Goal: Task Accomplishment & Management: Complete application form

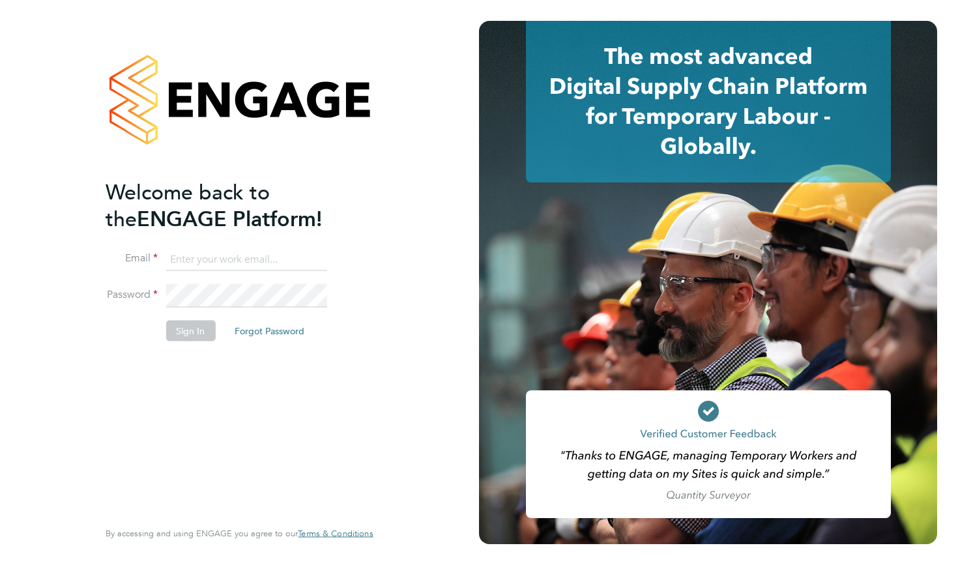
type input "[EMAIL_ADDRESS][DOMAIN_NAME]"
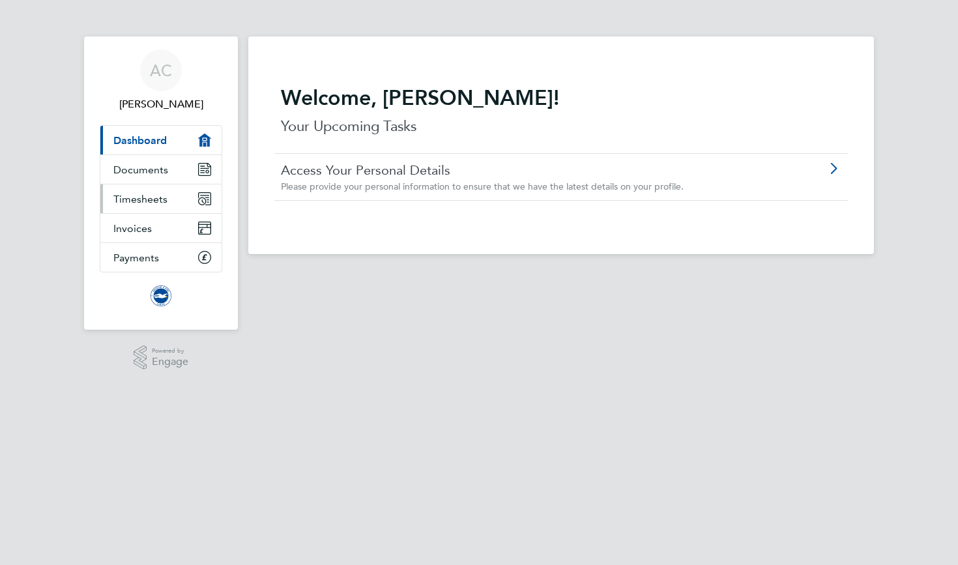
click at [132, 197] on span "Timesheets" at bounding box center [140, 199] width 54 height 12
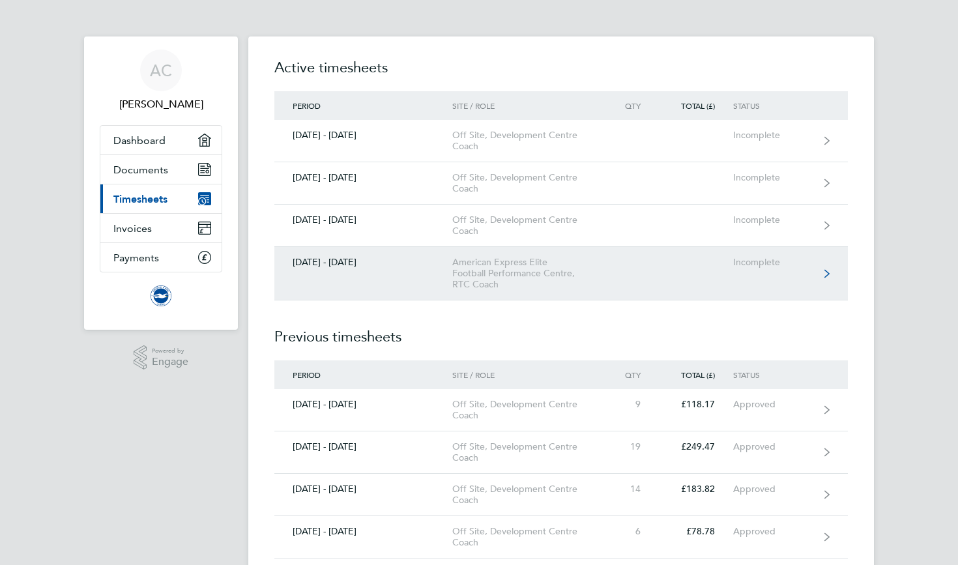
click at [821, 274] on link "[DATE] - [DATE] American Express Elite Football Performance Centre, RTC Coach I…" at bounding box center [560, 273] width 573 height 53
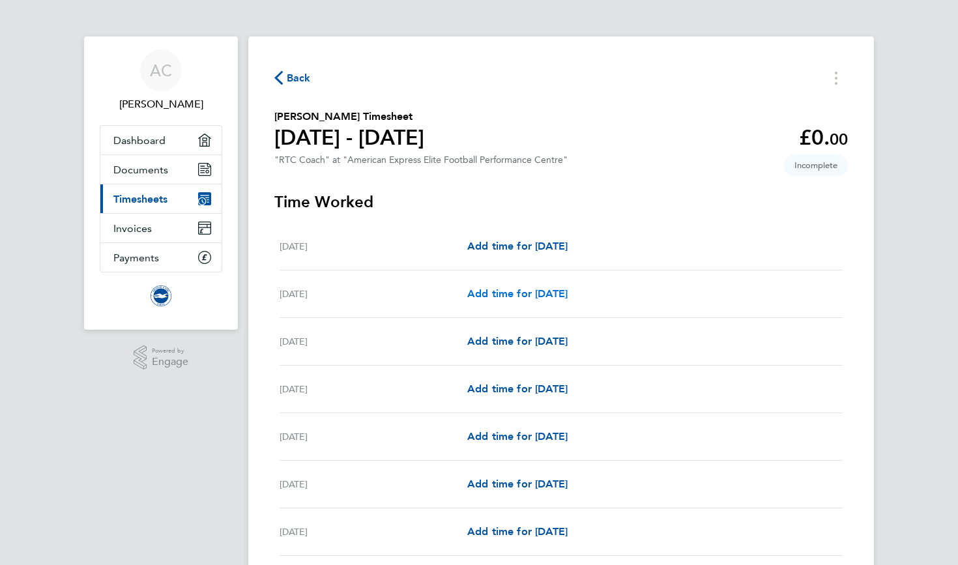
click at [530, 298] on span "Add time for Sat 02 Aug" at bounding box center [517, 293] width 100 height 12
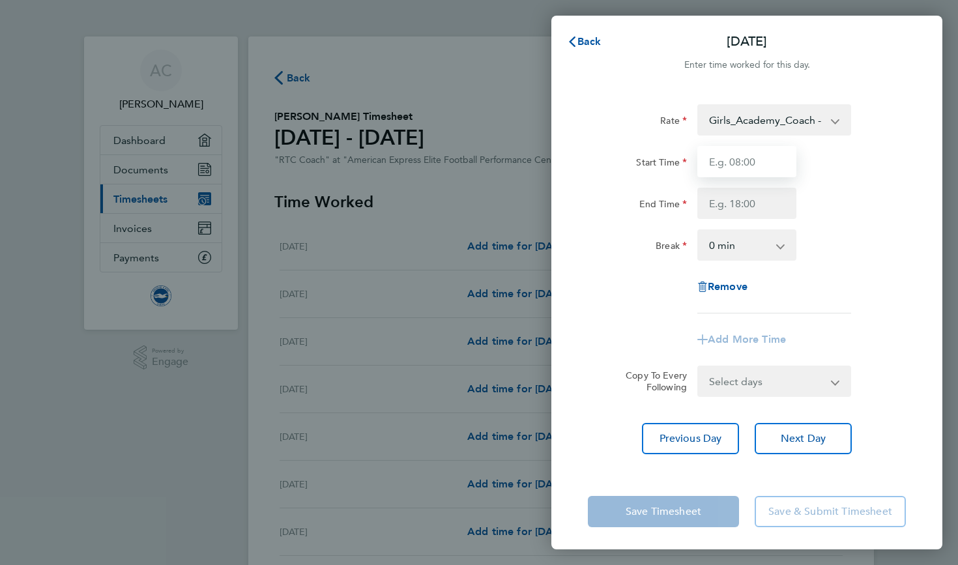
click at [735, 158] on input "Start Time" at bounding box center [746, 161] width 99 height 31
type input "11:00"
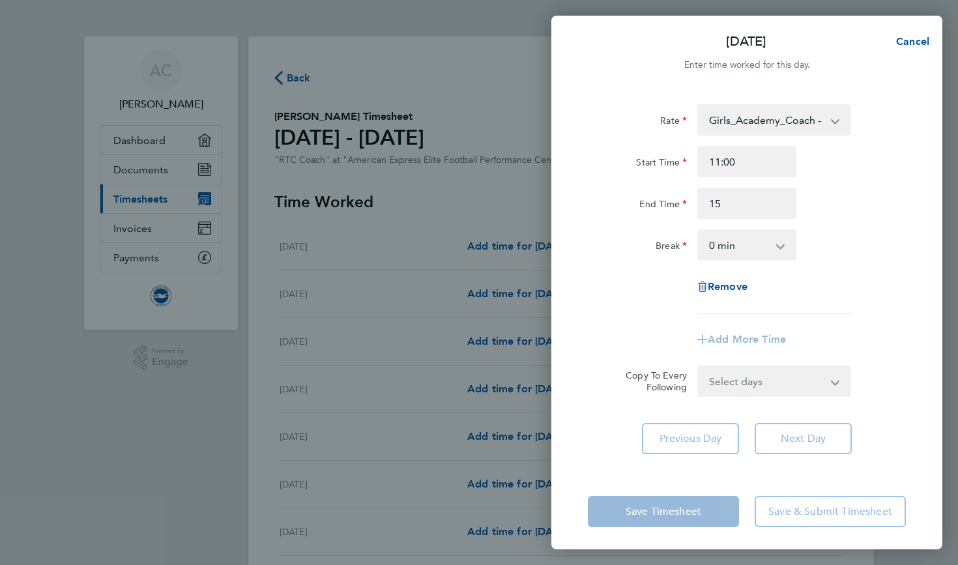
type input "15:00"
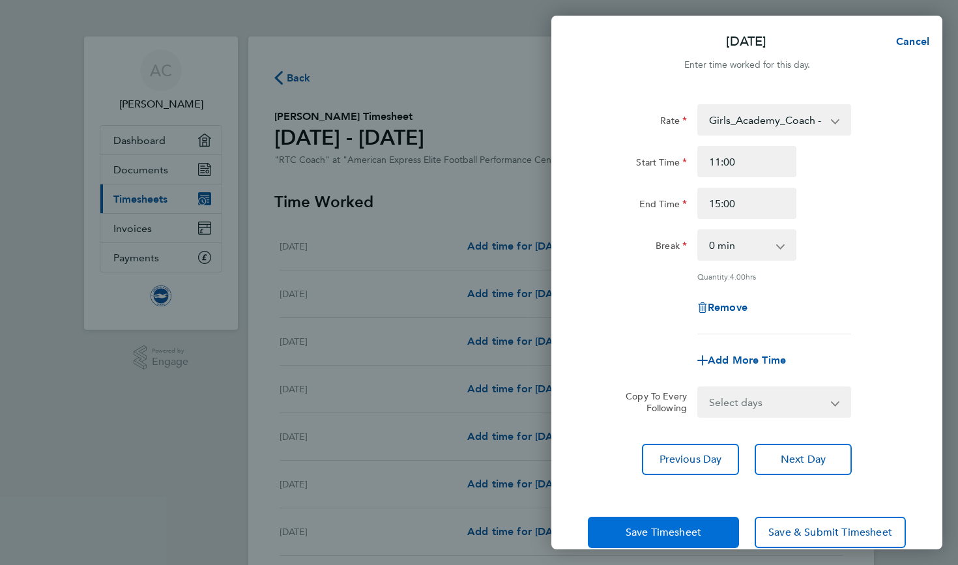
click at [649, 530] on span "Save Timesheet" at bounding box center [663, 532] width 76 height 13
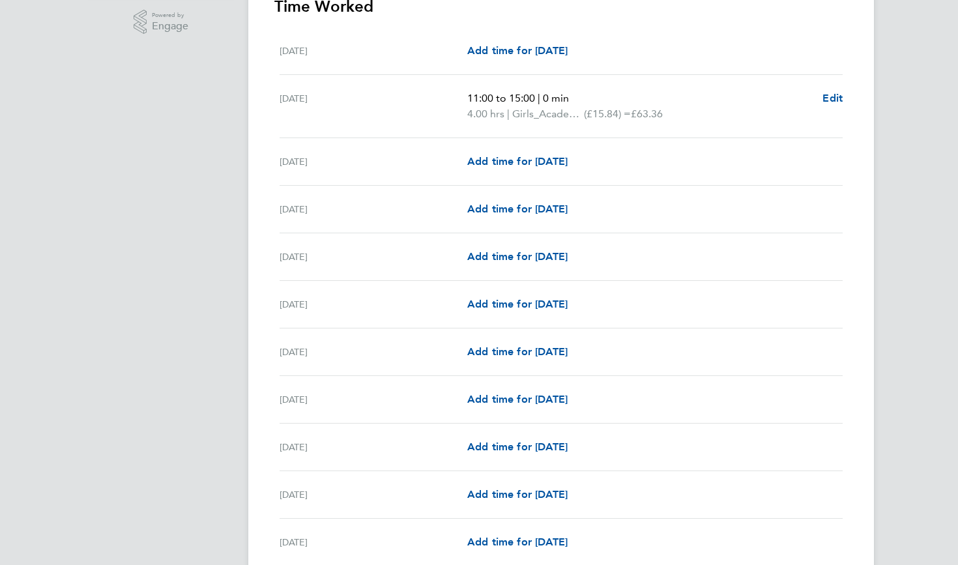
scroll to position [335, 0]
click at [496, 206] on span "Add time for Mon 04 Aug" at bounding box center [517, 209] width 100 height 12
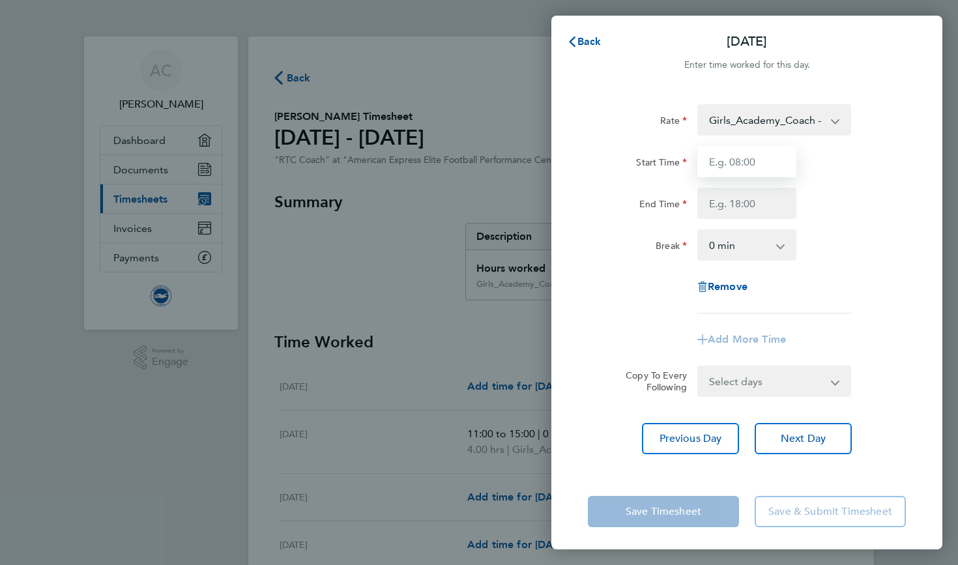
click at [730, 159] on input "Start Time" at bounding box center [746, 161] width 99 height 31
type input "16:30"
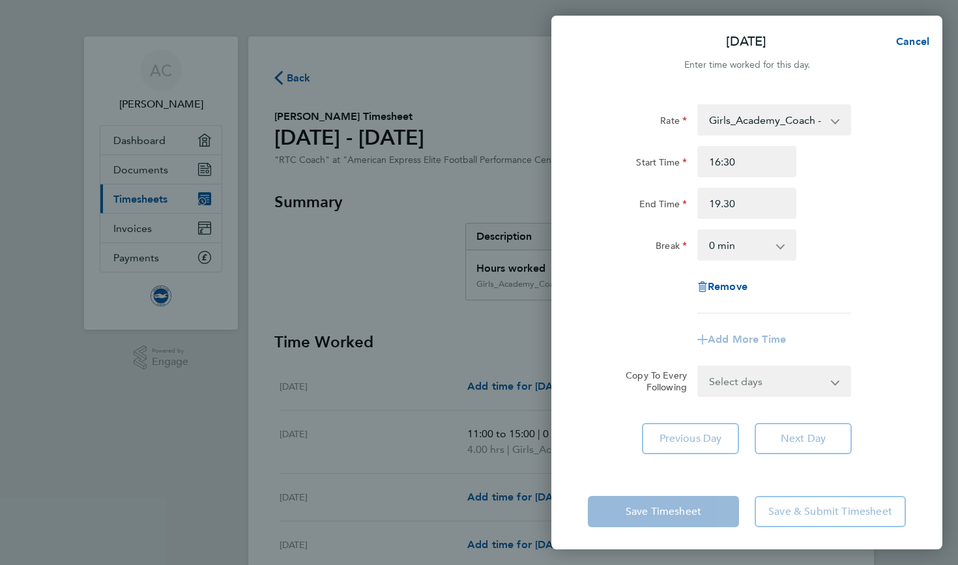
type input "19:30"
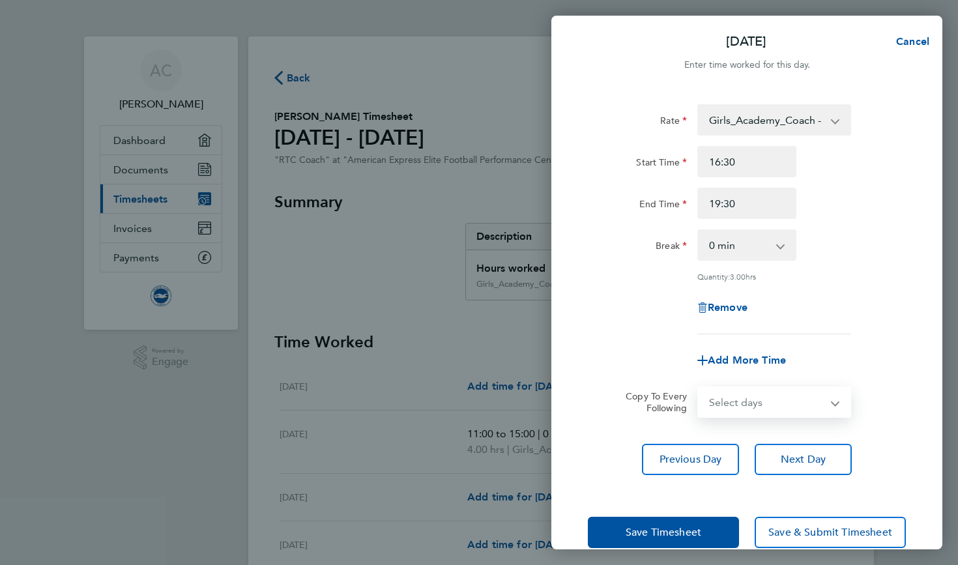
select select "MO"
select select "2025-08-31"
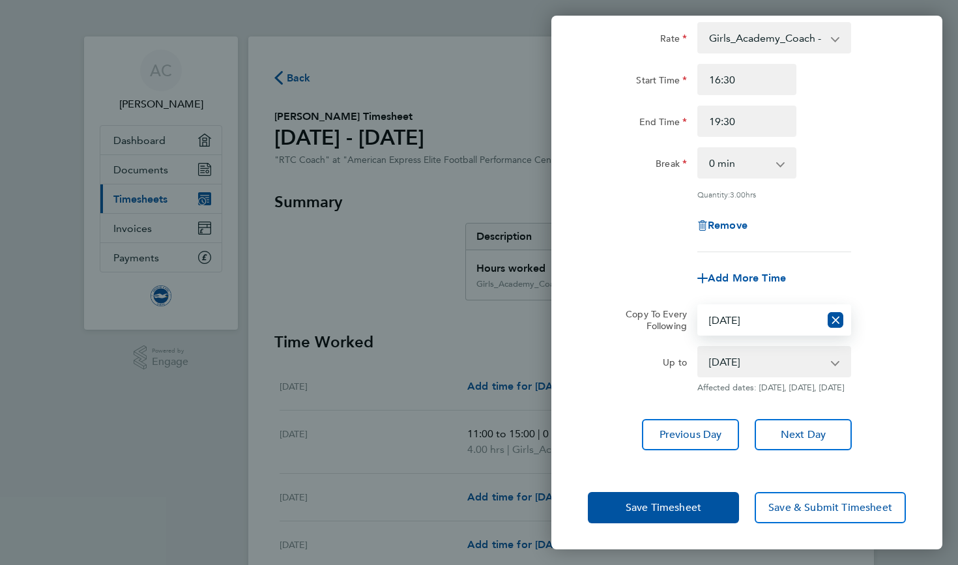
scroll to position [91, 0]
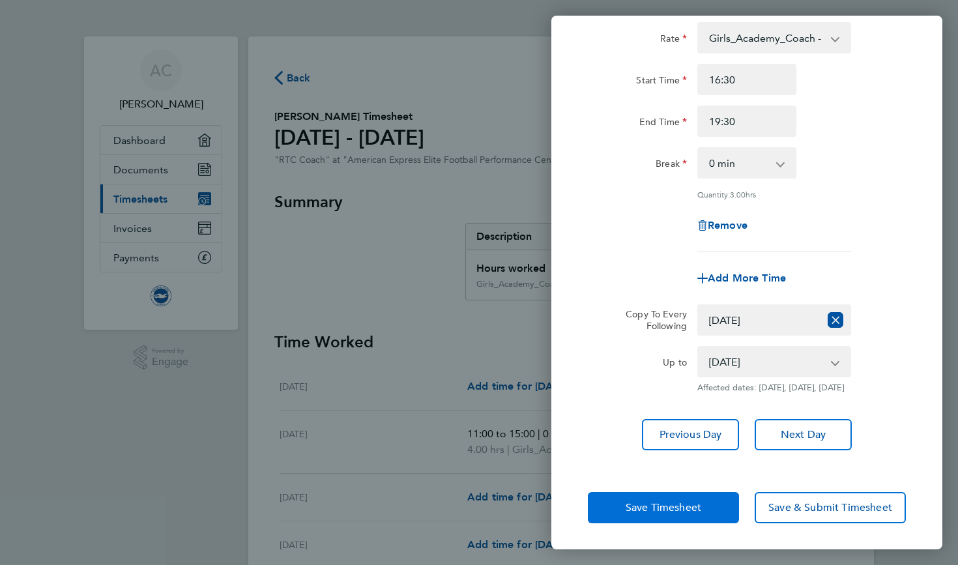
click at [653, 507] on span "Save Timesheet" at bounding box center [663, 507] width 76 height 13
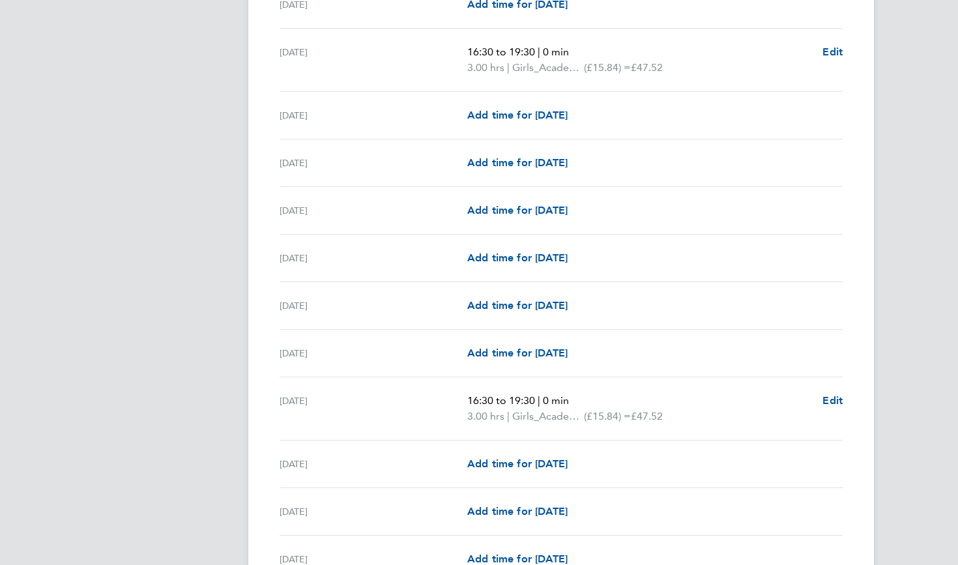
scroll to position [1189, 0]
click at [827, 400] on span "Edit" at bounding box center [832, 400] width 20 height 12
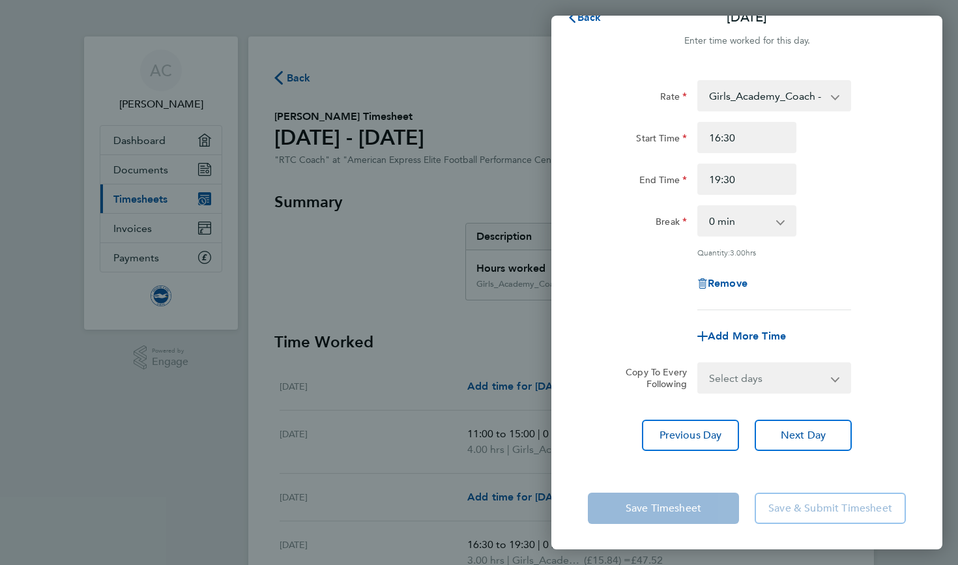
scroll to position [23, 0]
click at [705, 282] on icon "button" at bounding box center [702, 284] width 10 height 10
select select "null"
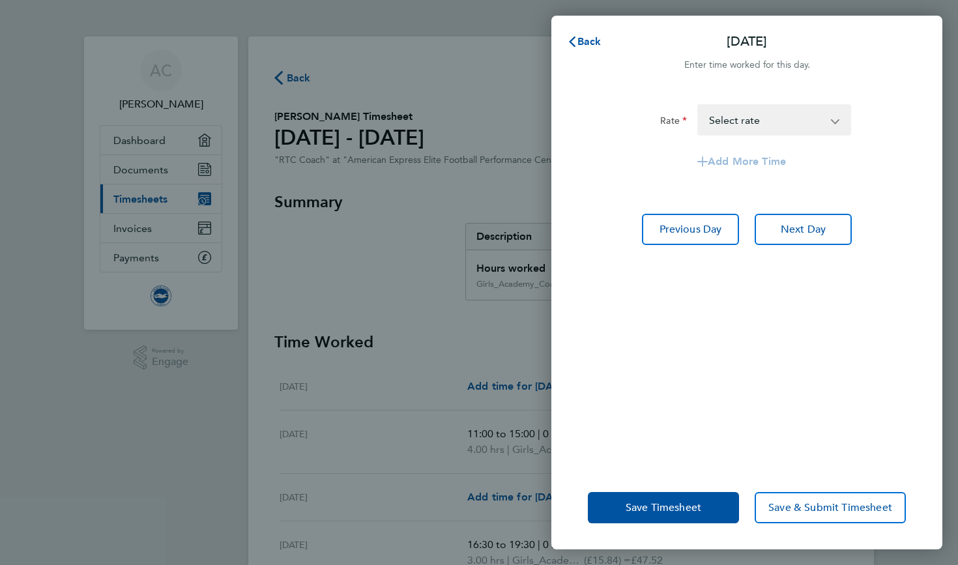
scroll to position [0, 0]
click at [647, 503] on span "Save Timesheet" at bounding box center [663, 507] width 76 height 13
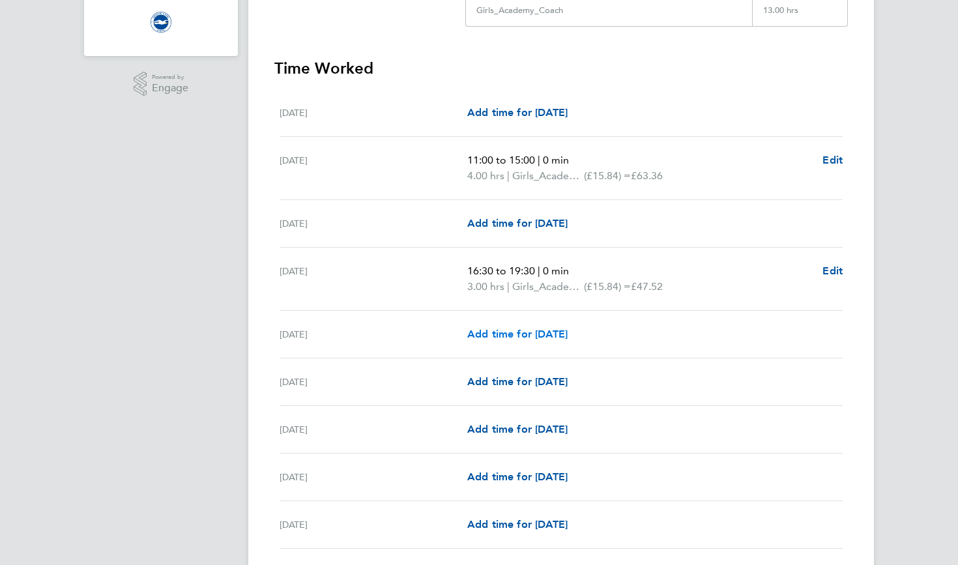
scroll to position [276, 0]
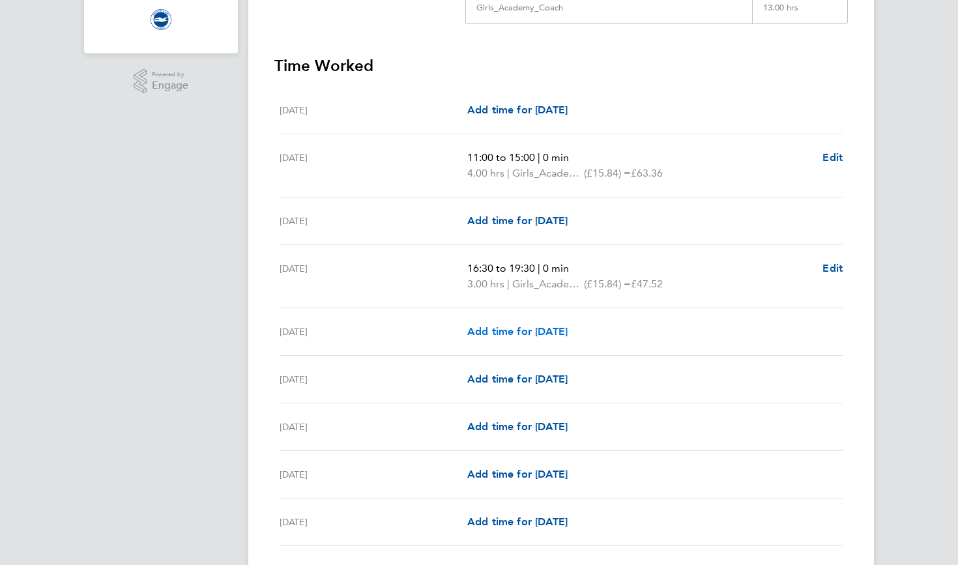
click at [502, 328] on span "Add time for Tue 05 Aug" at bounding box center [517, 331] width 100 height 12
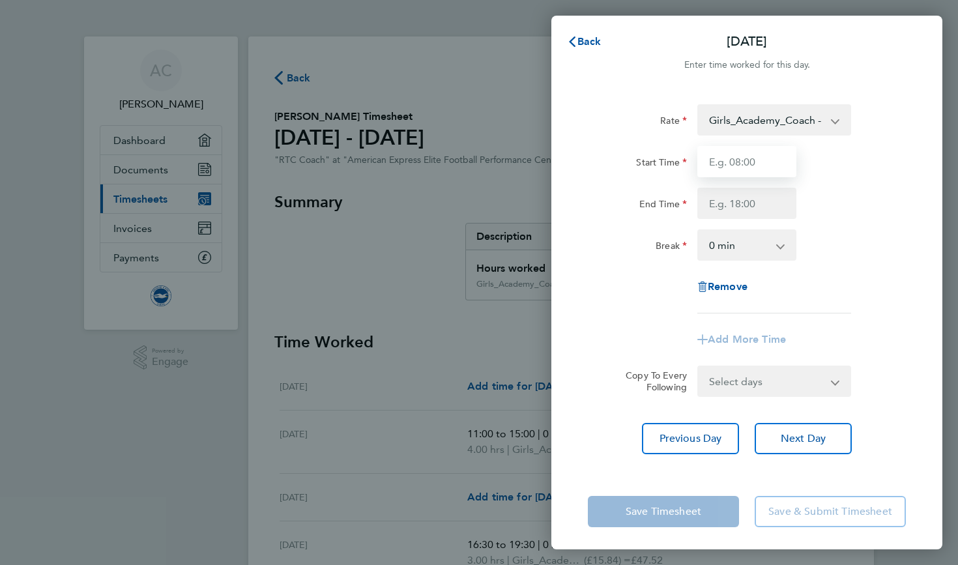
click at [732, 165] on input "Start Time" at bounding box center [746, 161] width 99 height 31
type input "17:30"
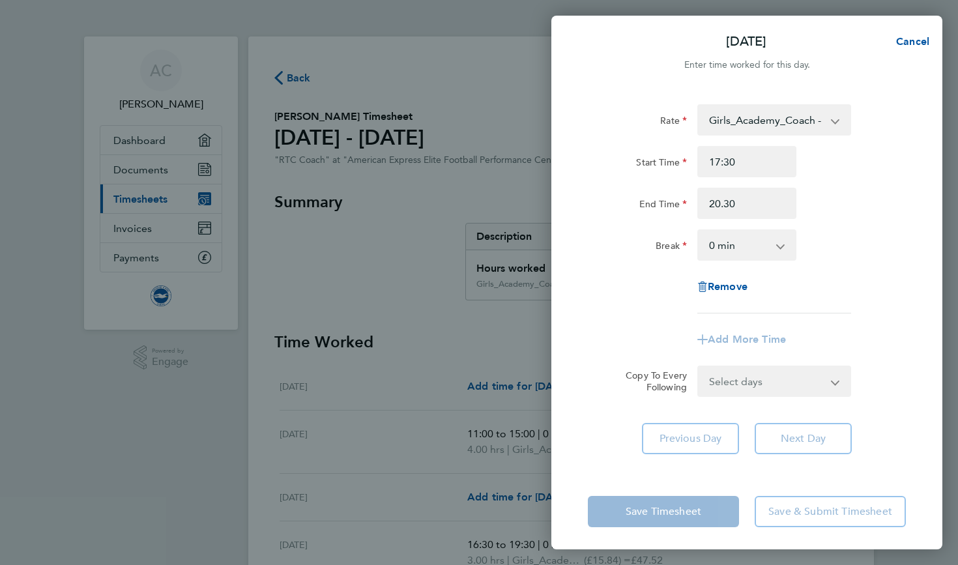
type input "20:30"
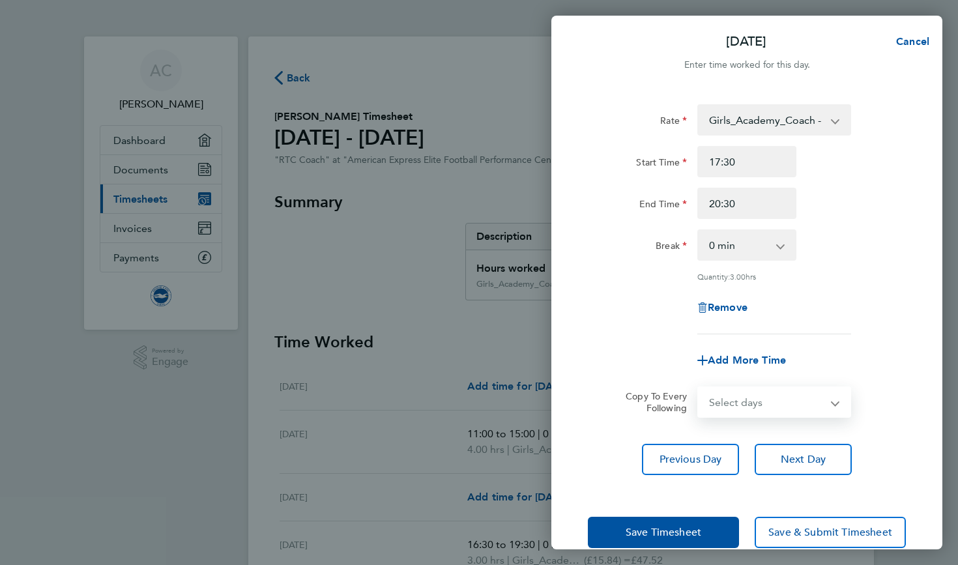
select select "TUE"
select select "2025-08-31"
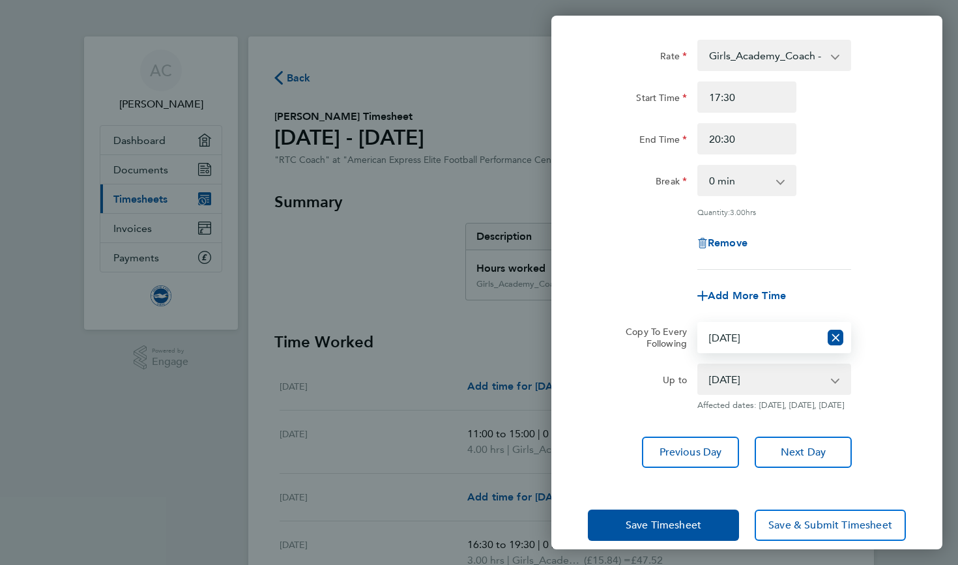
scroll to position [91, 0]
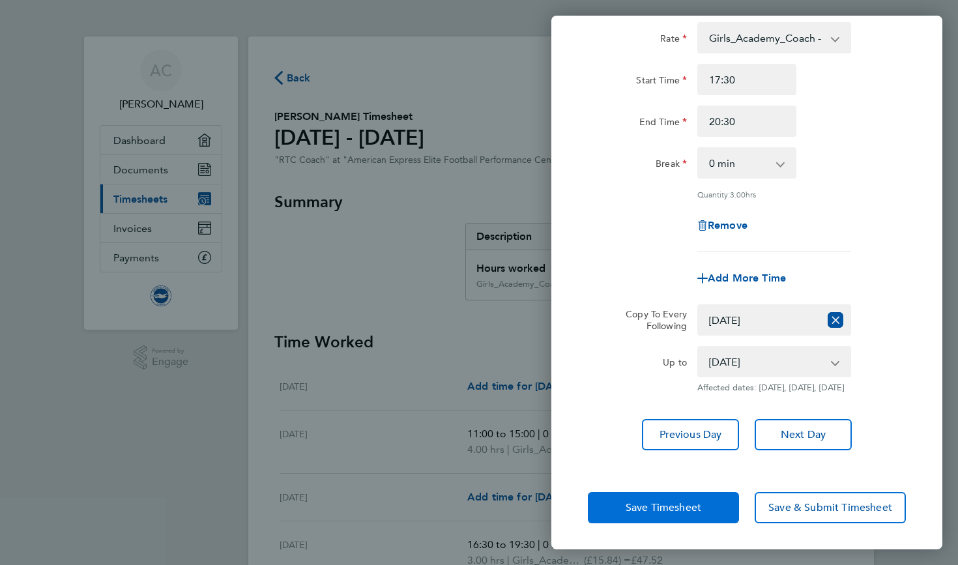
click at [651, 507] on span "Save Timesheet" at bounding box center [663, 507] width 76 height 13
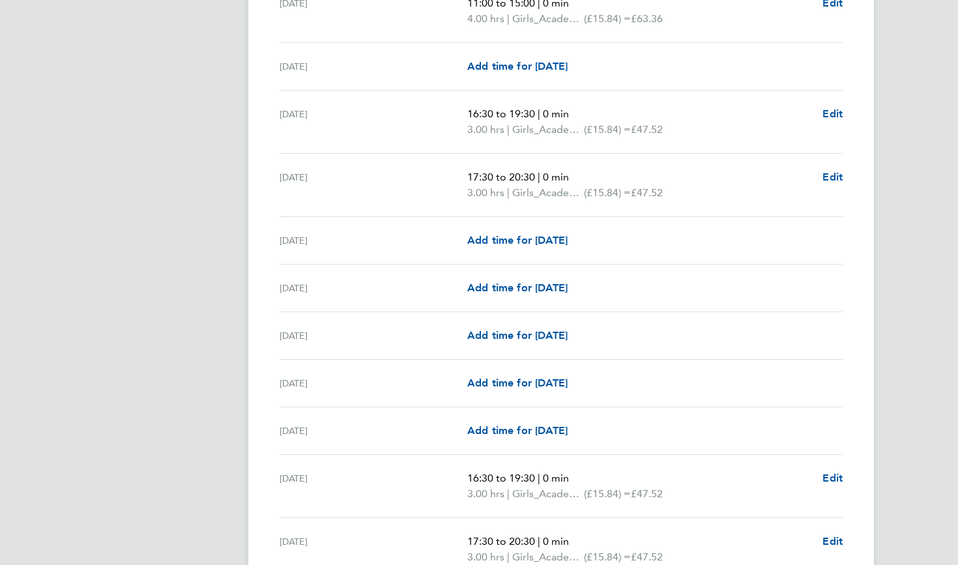
scroll to position [432, 0]
click at [558, 284] on span "Add time for Thu 07 Aug" at bounding box center [517, 286] width 100 height 12
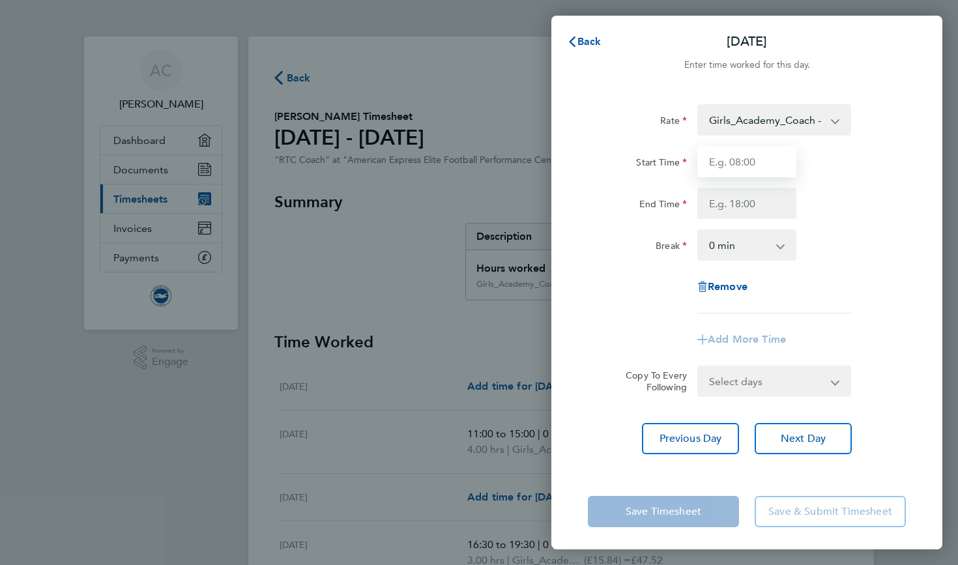
click at [726, 160] on input "Start Time" at bounding box center [746, 161] width 99 height 31
type input "18:00"
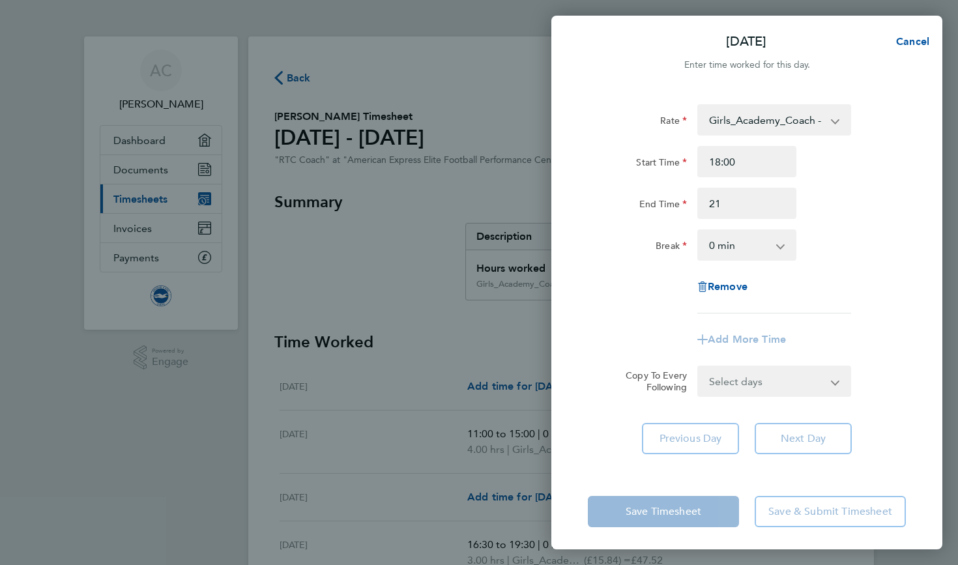
type input "21:00"
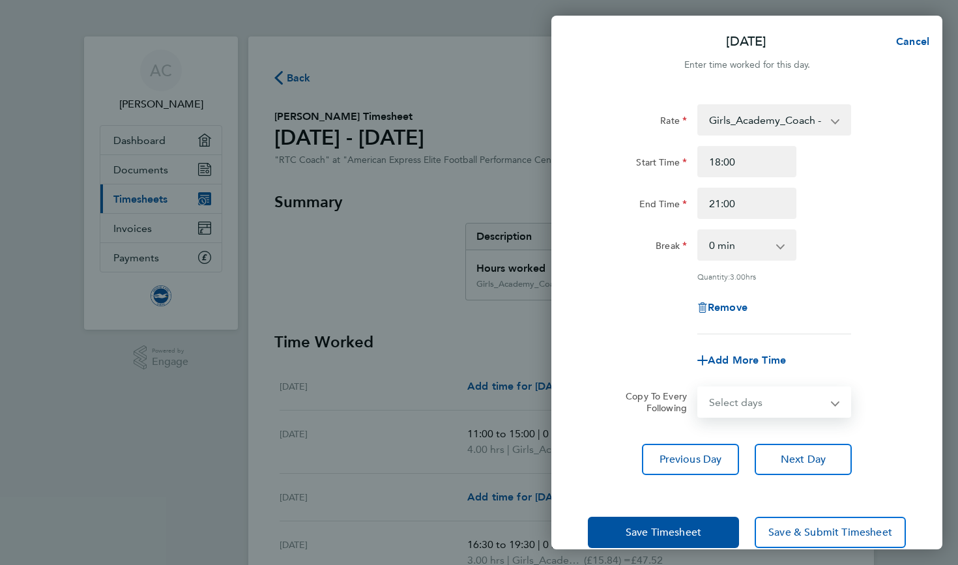
select select "THU"
select select "2025-08-31"
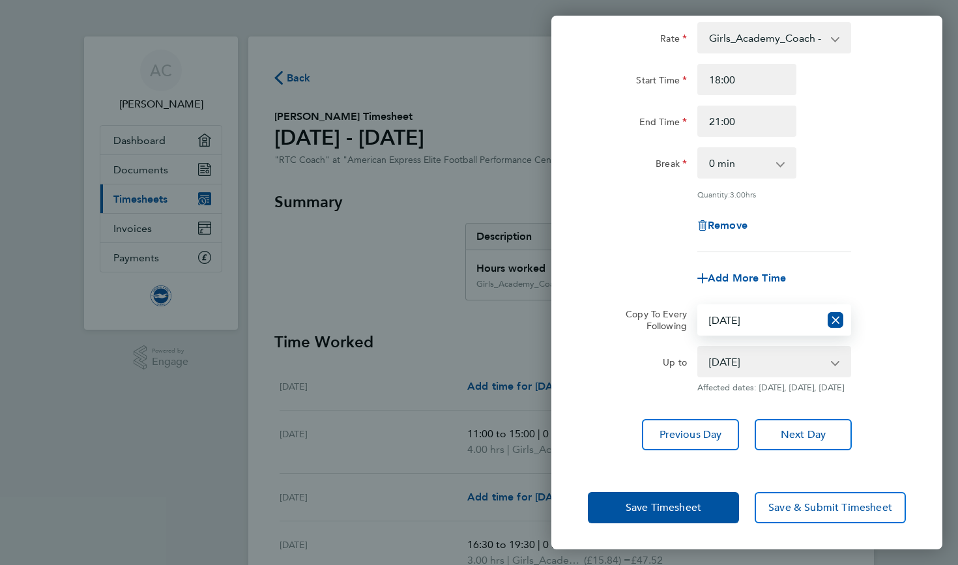
scroll to position [91, 0]
click at [653, 509] on span "Save Timesheet" at bounding box center [663, 507] width 76 height 13
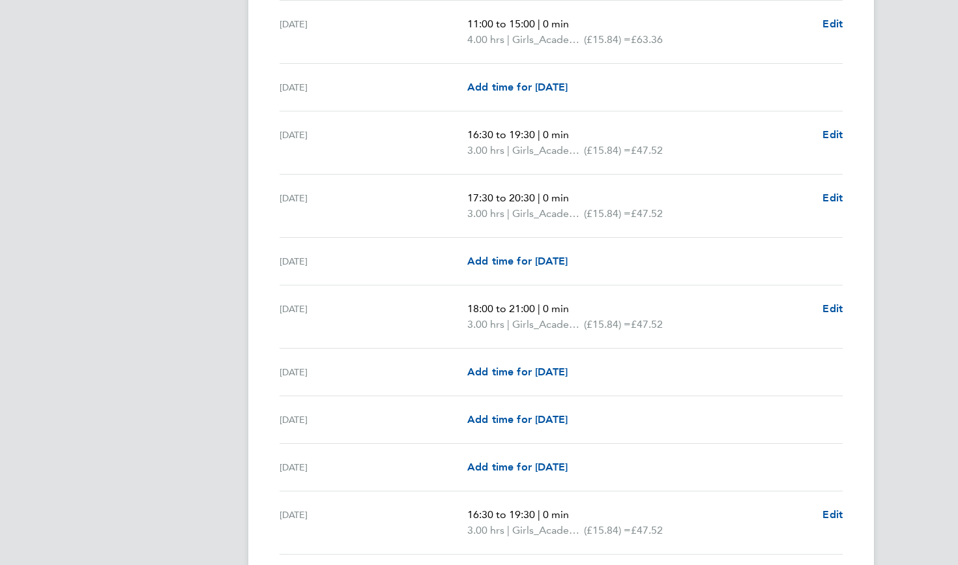
scroll to position [411, 0]
click at [548, 416] on span "Add time for Sat 09 Aug" at bounding box center [517, 418] width 100 height 12
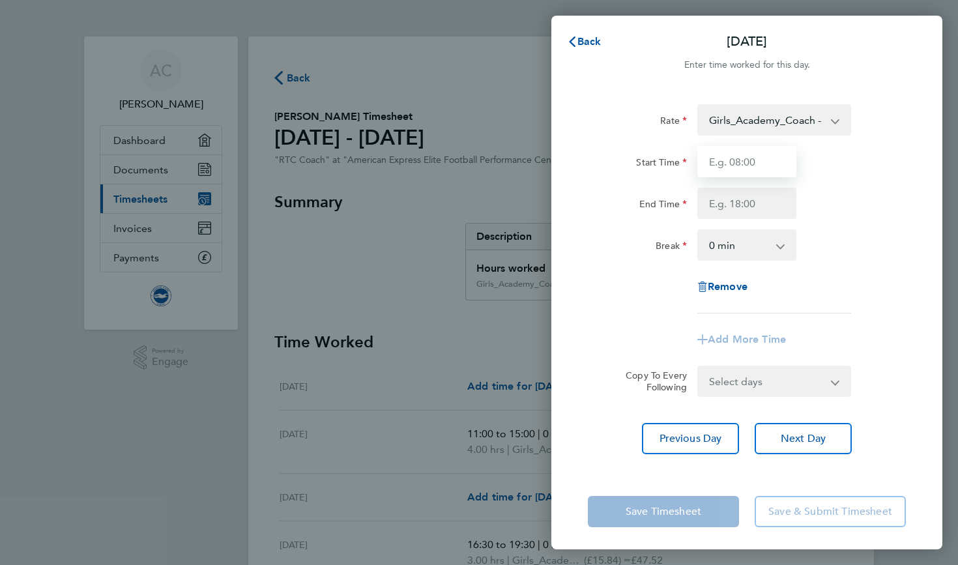
click at [728, 168] on input "Start Time" at bounding box center [746, 161] width 99 height 31
type input "07:00"
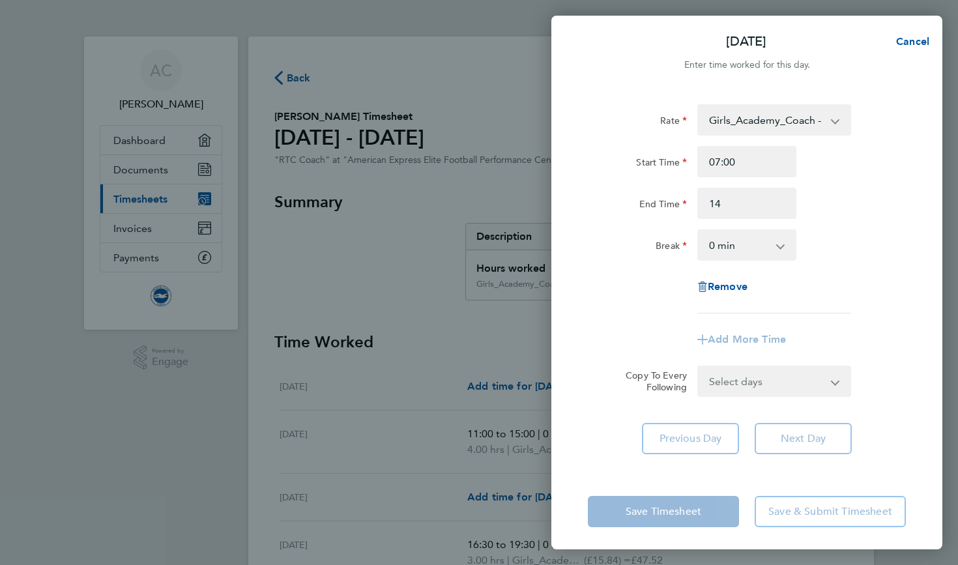
type input "14:00"
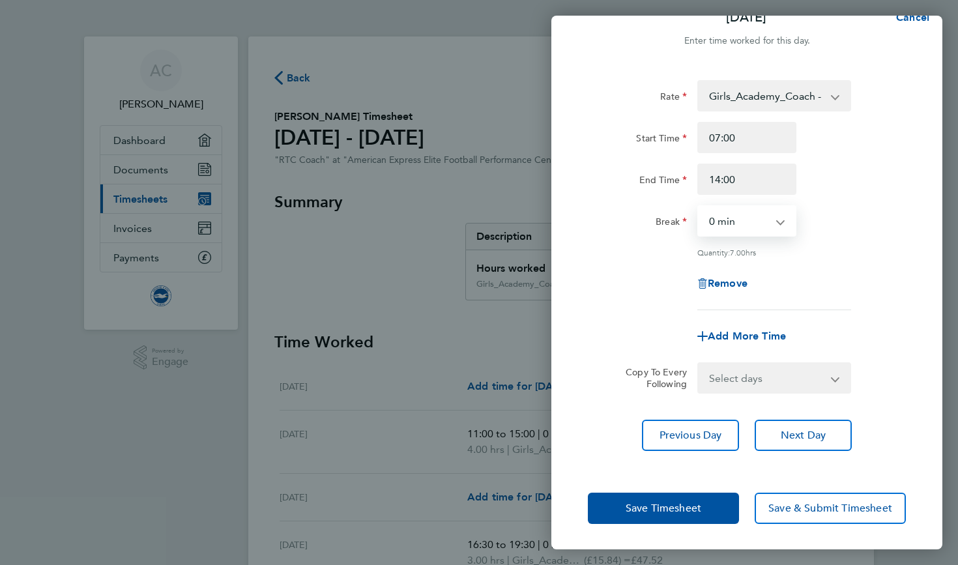
scroll to position [23, 0]
click at [638, 498] on button "Save Timesheet" at bounding box center [663, 508] width 151 height 31
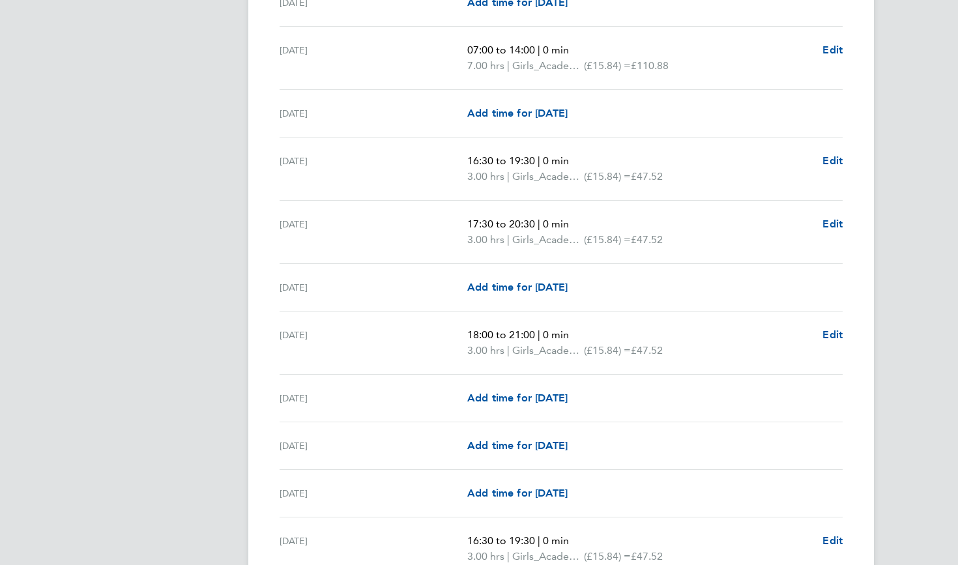
scroll to position [816, 0]
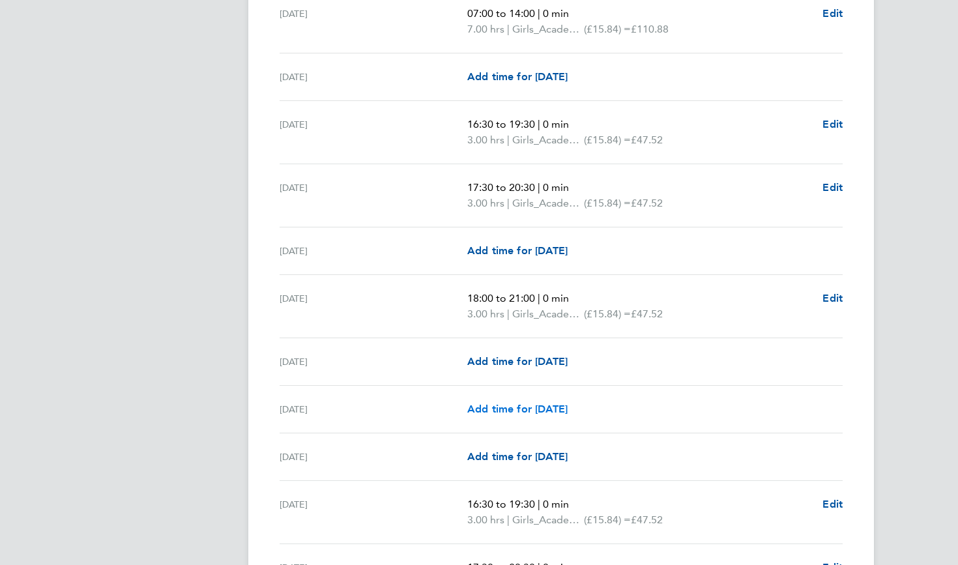
click at [547, 403] on span "Add time for Sat 16 Aug" at bounding box center [517, 409] width 100 height 12
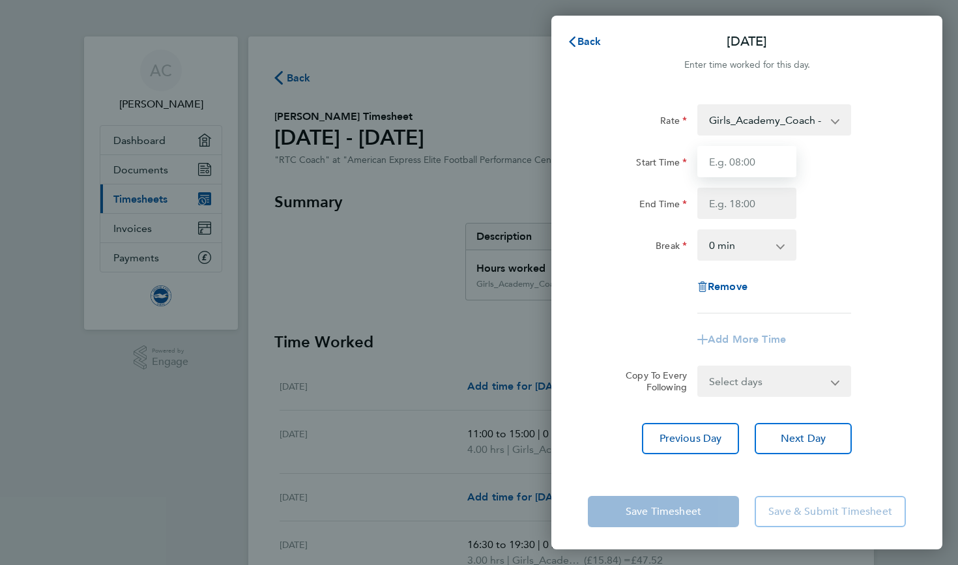
click at [722, 158] on input "Start Time" at bounding box center [746, 161] width 99 height 31
type input "11:00"
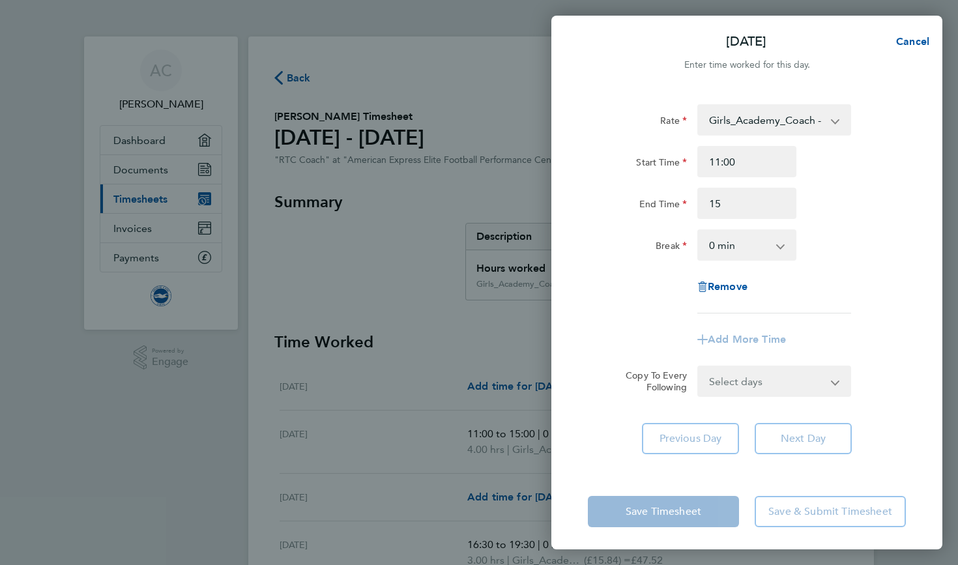
type input "15:00"
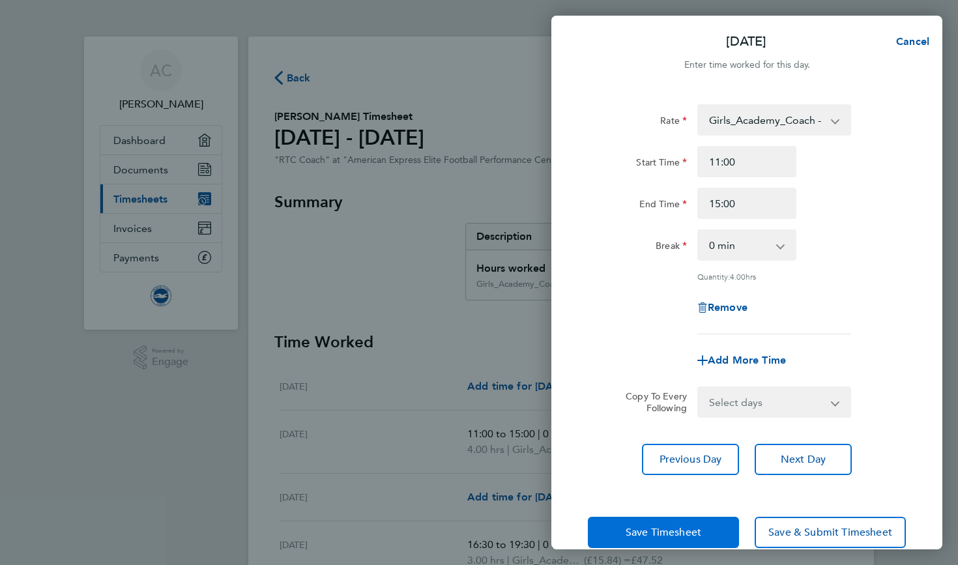
click at [633, 532] on span "Save Timesheet" at bounding box center [663, 532] width 76 height 13
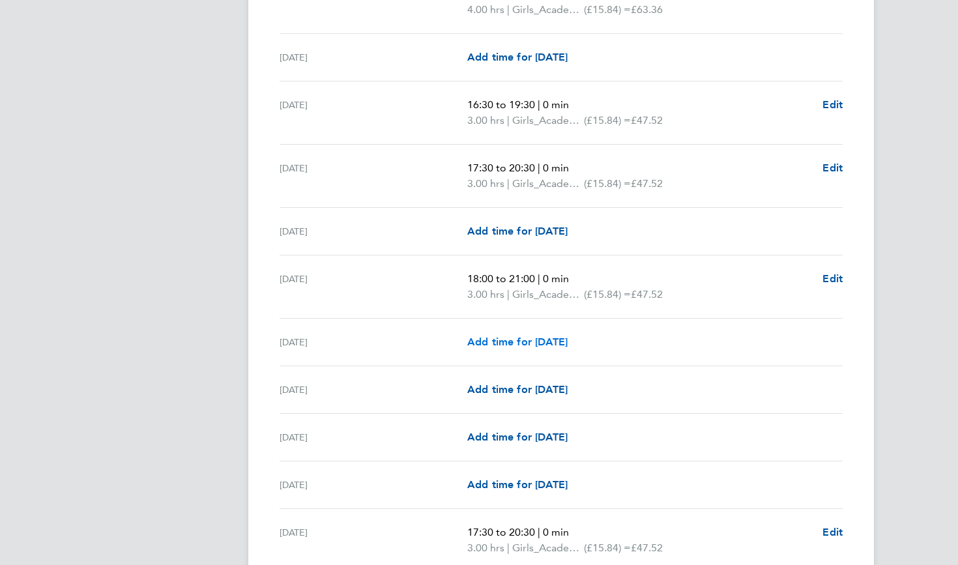
scroll to position [1231, 0]
click at [526, 386] on span "Add time for Sat 23 Aug" at bounding box center [517, 388] width 100 height 12
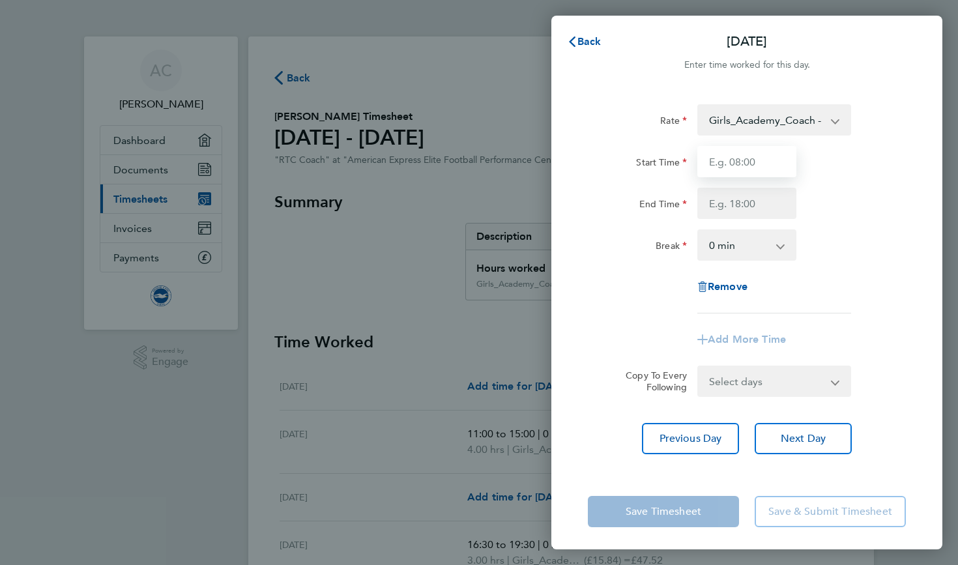
click at [741, 162] on input "Start Time" at bounding box center [746, 161] width 99 height 31
type input "12:00"
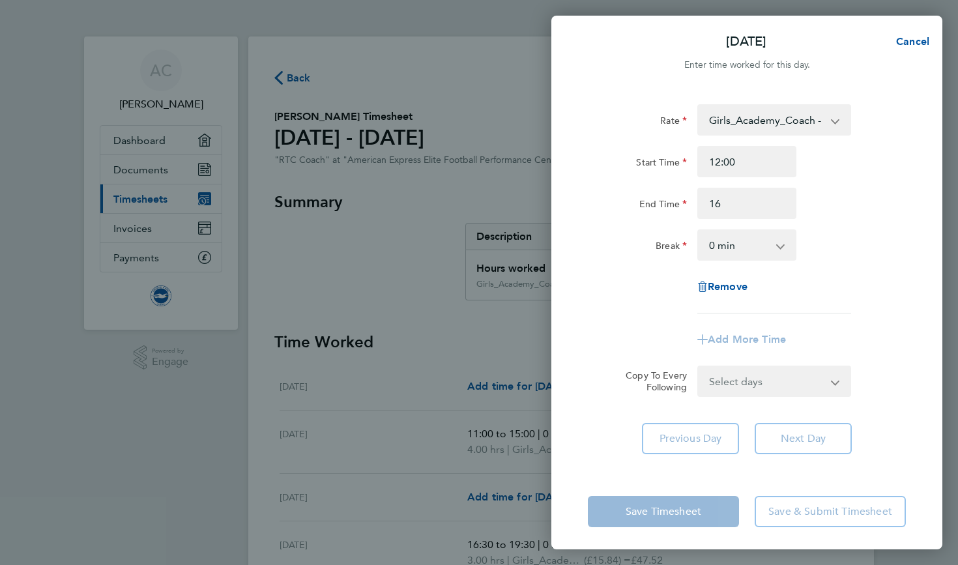
type input "16:00"
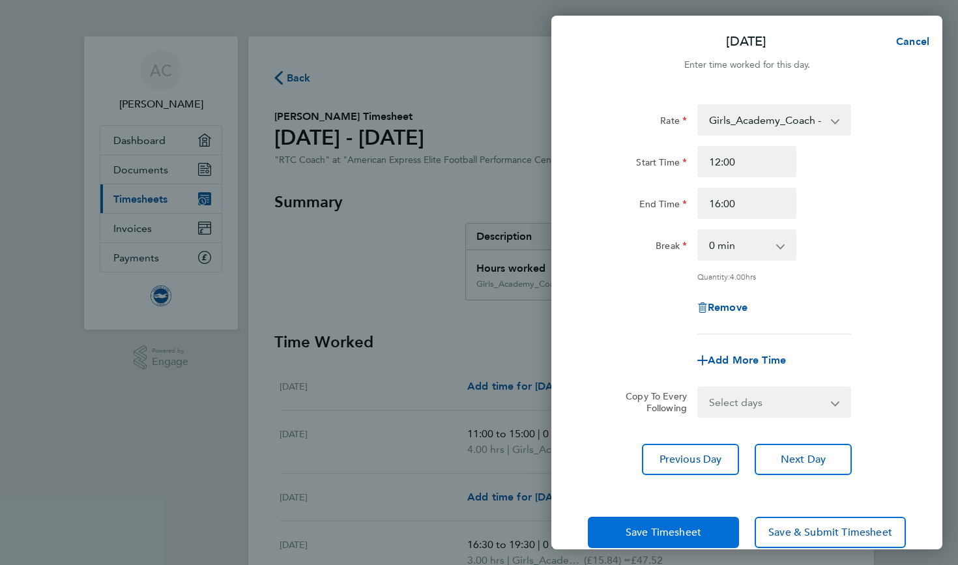
click at [636, 522] on button "Save Timesheet" at bounding box center [663, 532] width 151 height 31
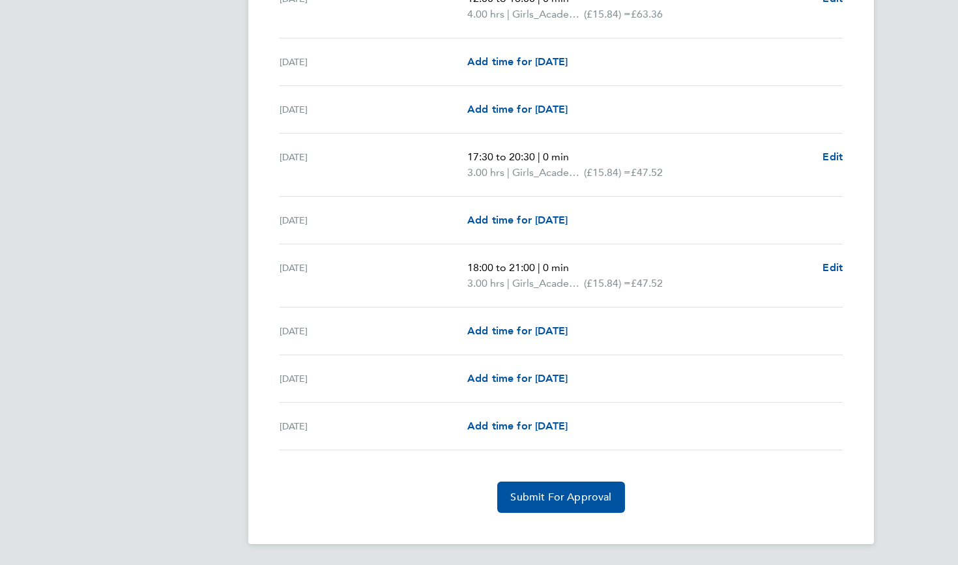
scroll to position [1621, 0]
click at [504, 371] on link "Add time for Sat 30 Aug" at bounding box center [517, 379] width 100 height 16
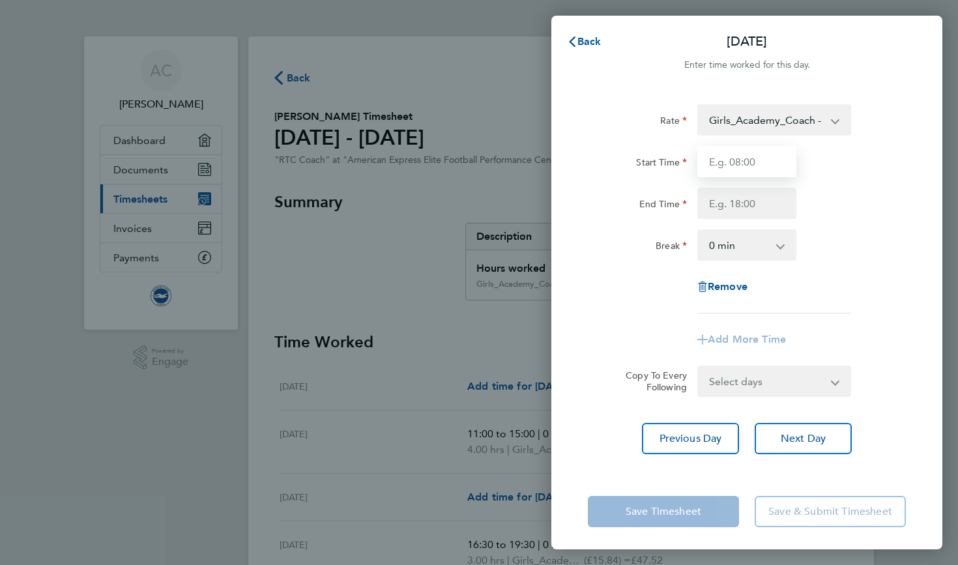
click at [715, 162] on input "Start Time" at bounding box center [746, 161] width 99 height 31
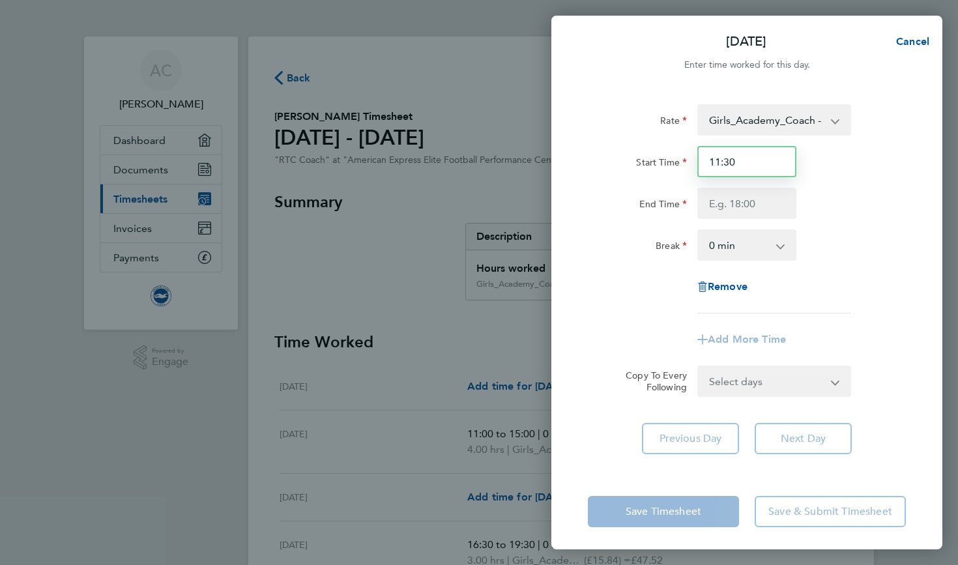
click at [733, 159] on input "11:30" at bounding box center [746, 161] width 99 height 31
type input "11:00"
type input "15:00"
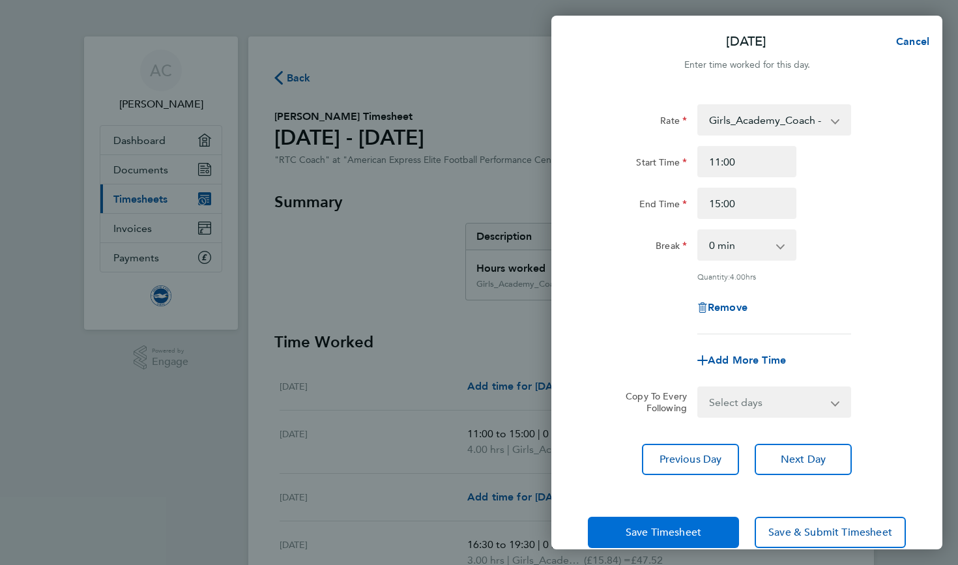
click at [633, 530] on span "Save Timesheet" at bounding box center [663, 532] width 76 height 13
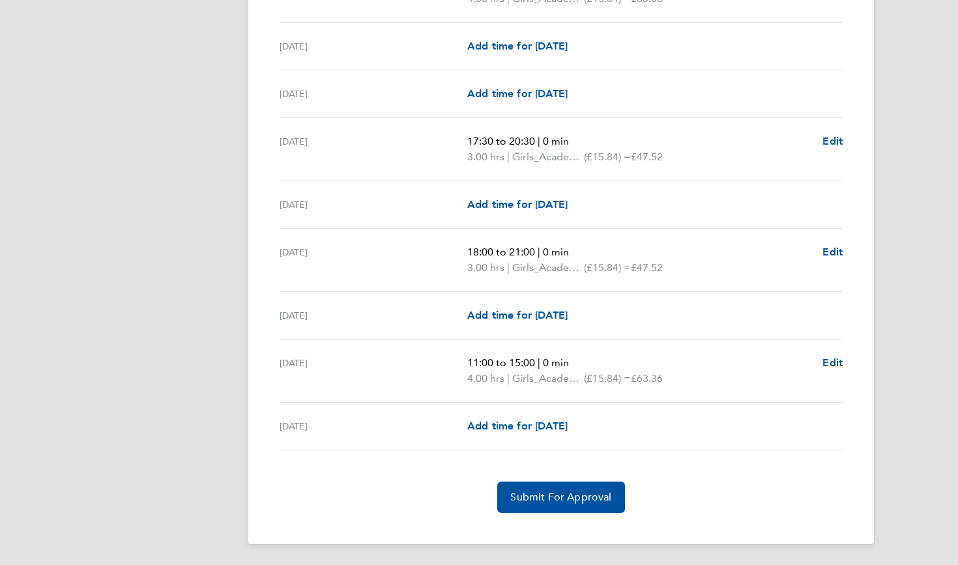
scroll to position [1637, 0]
click at [540, 492] on span "Submit For Approval" at bounding box center [560, 497] width 101 height 13
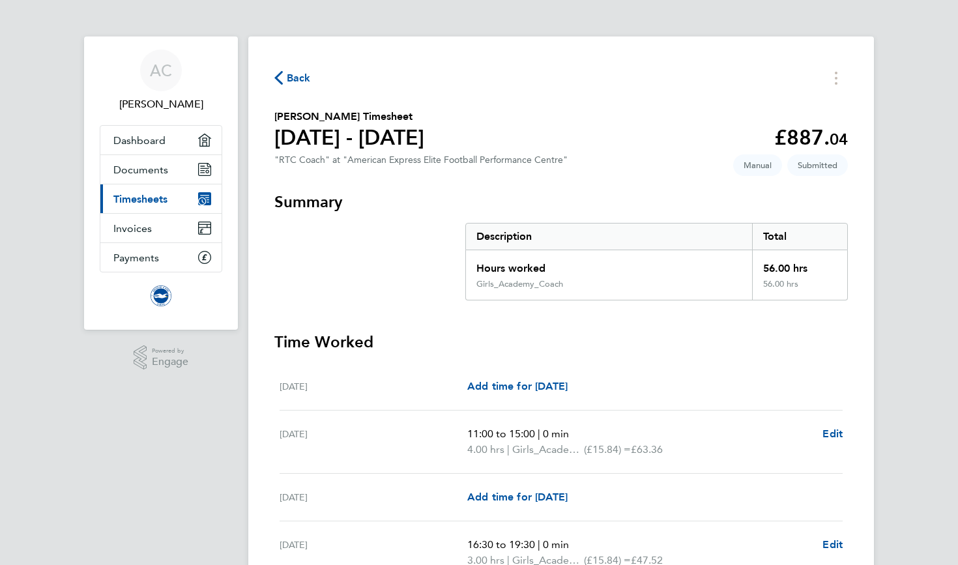
scroll to position [0, 0]
click at [141, 195] on span "Timesheets" at bounding box center [140, 199] width 54 height 12
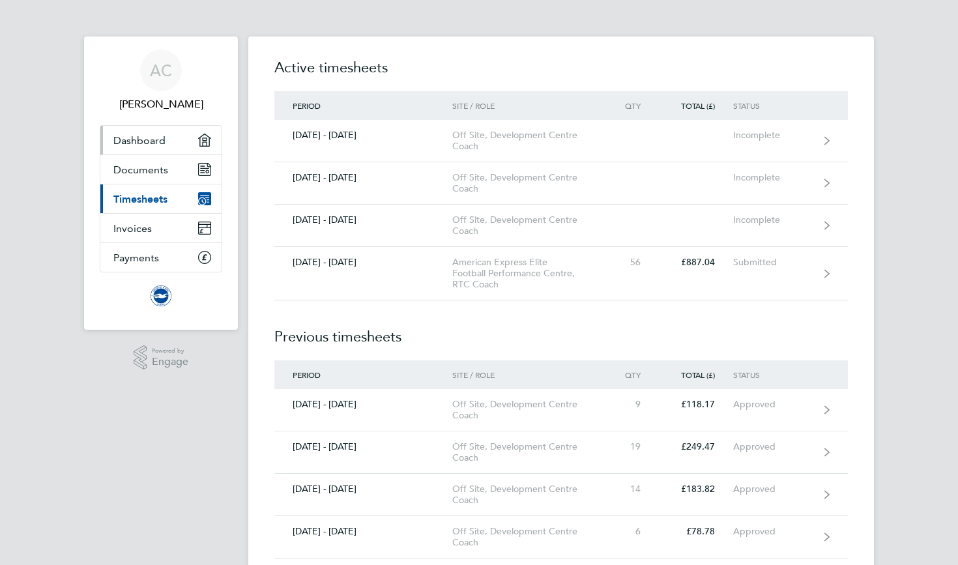
click at [125, 139] on span "Dashboard" at bounding box center [139, 140] width 52 height 12
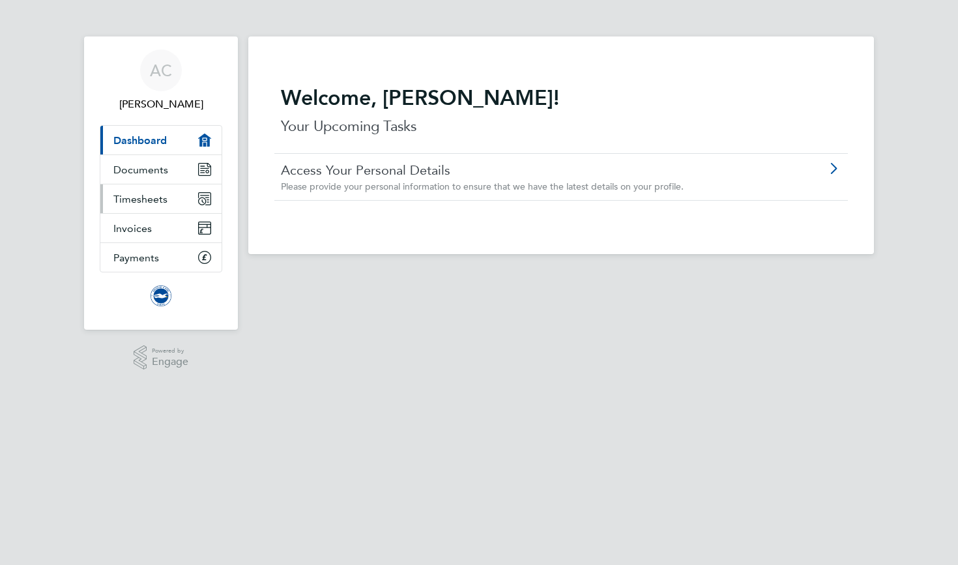
click at [149, 197] on span "Timesheets" at bounding box center [140, 199] width 54 height 12
